Goal: Task Accomplishment & Management: Use online tool/utility

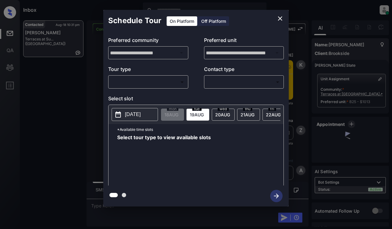
scroll to position [849, 0]
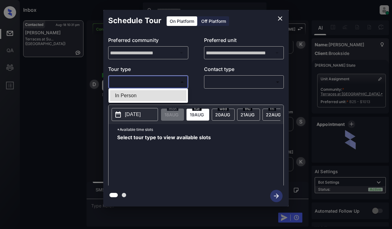
click at [142, 81] on body "Inbox Dominic Ceralde Online Set yourself offline Set yourself on break Profile…" at bounding box center [196, 114] width 392 height 229
click at [145, 96] on li "In Person" at bounding box center [148, 95] width 76 height 11
type input "********"
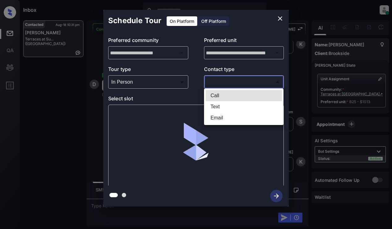
click at [233, 80] on body "Inbox Dominic Ceralde Online Set yourself offline Set yourself on break Profile…" at bounding box center [196, 114] width 392 height 229
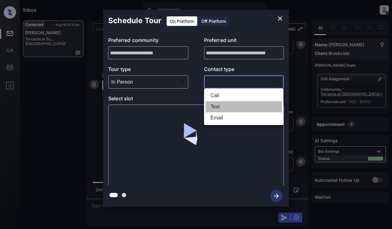
click at [231, 105] on li "Text" at bounding box center [243, 106] width 76 height 11
type input "****"
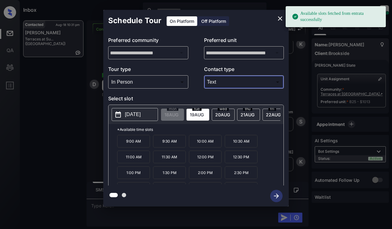
click at [136, 116] on p "[DATE]" at bounding box center [133, 114] width 16 height 7
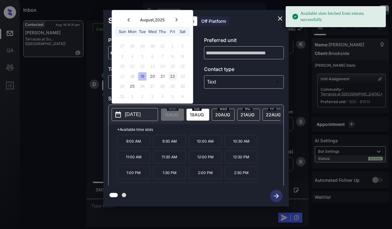
click at [173, 74] on div "22" at bounding box center [172, 76] width 8 height 8
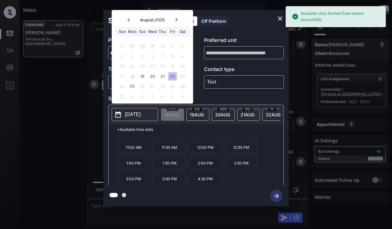
scroll to position [11, 0]
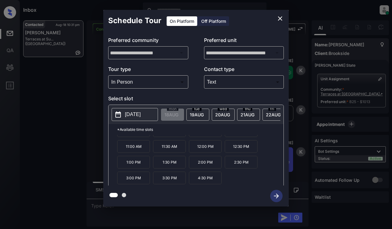
click at [173, 179] on p "3:30 PM" at bounding box center [169, 178] width 33 height 13
click at [276, 19] on icon "close" at bounding box center [279, 18] width 7 height 7
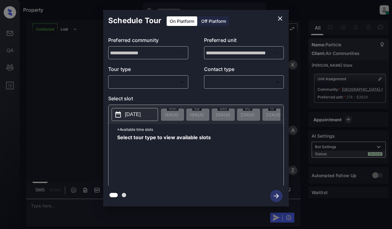
scroll to position [629, 0]
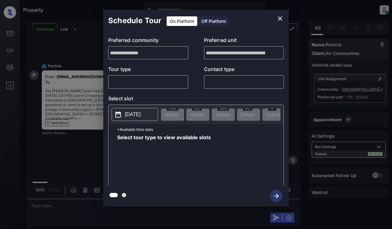
click at [171, 77] on body "Property [PERSON_NAME] Online Set yourself offline Set yourself on break Profil…" at bounding box center [196, 114] width 392 height 229
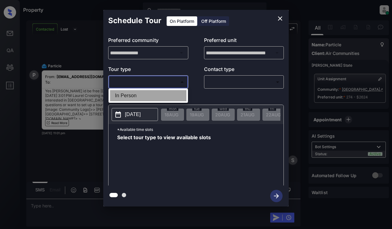
click at [168, 96] on li "In Person" at bounding box center [148, 95] width 76 height 11
type input "********"
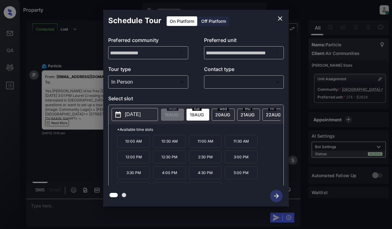
click at [178, 112] on span "[DATE]" at bounding box center [171, 114] width 14 height 5
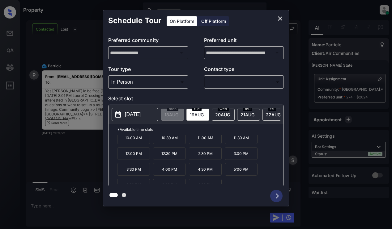
scroll to position [11, 0]
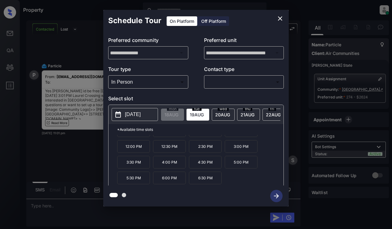
click at [277, 16] on icon "close" at bounding box center [279, 18] width 7 height 7
